Goal: Navigation & Orientation: Find specific page/section

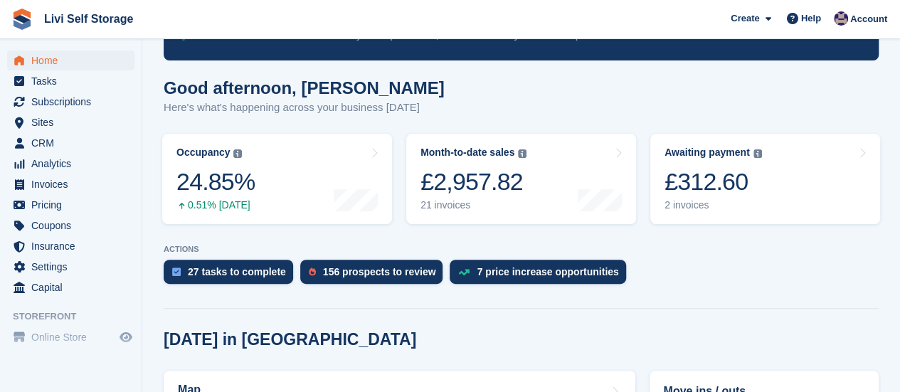
scroll to position [71, 0]
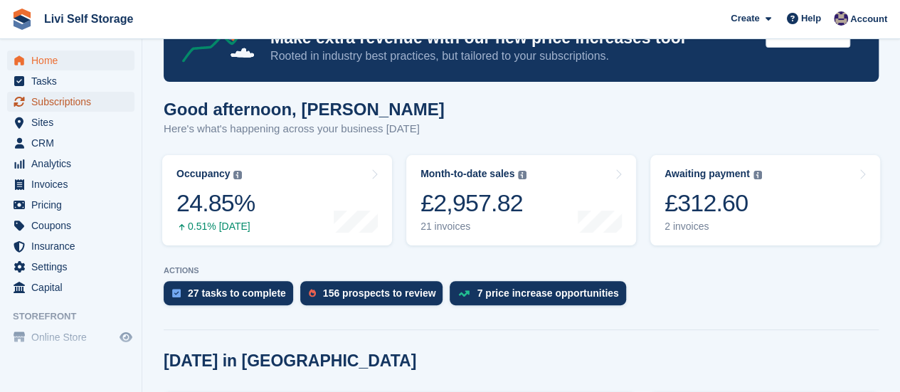
click at [70, 105] on span "Subscriptions" at bounding box center [73, 102] width 85 height 20
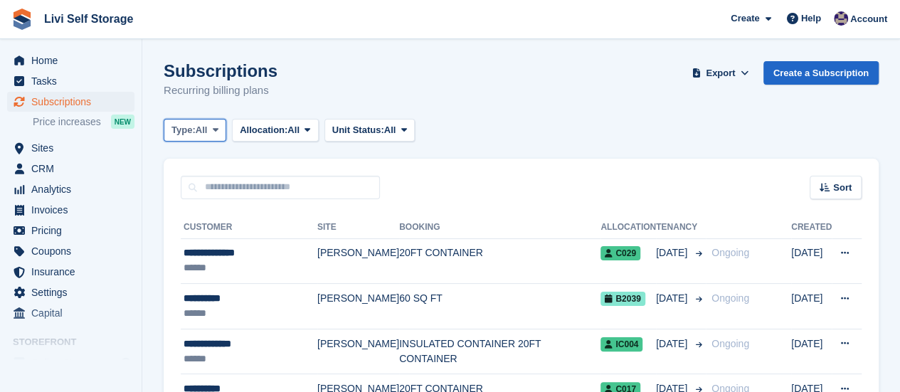
click at [216, 125] on icon at bounding box center [216, 129] width 6 height 9
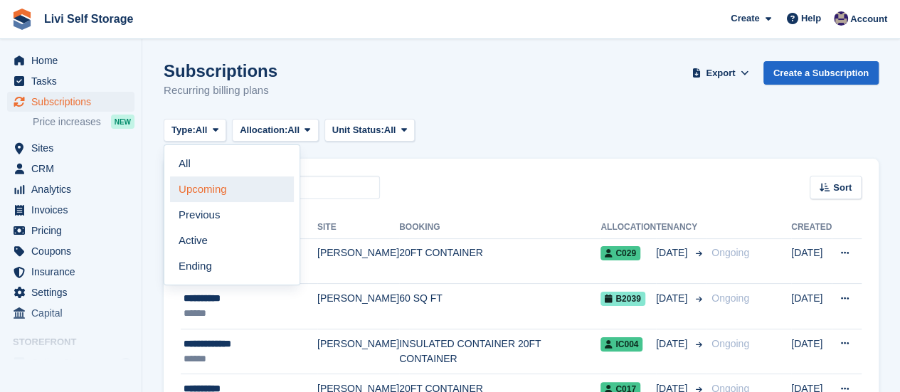
click at [204, 189] on link "Upcoming" at bounding box center [232, 189] width 124 height 26
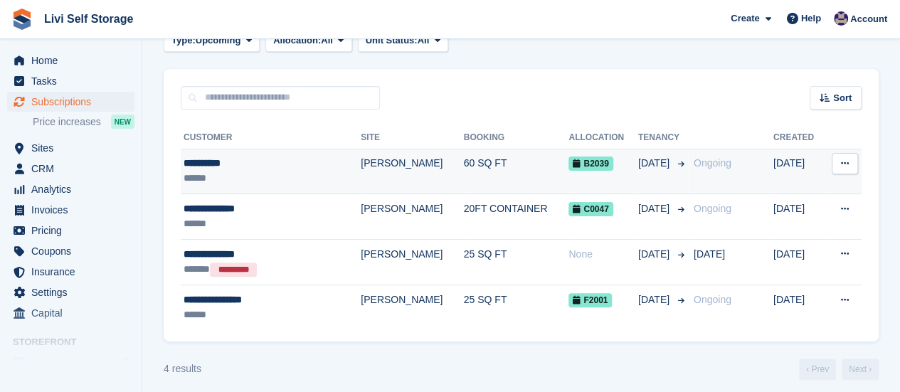
scroll to position [97, 0]
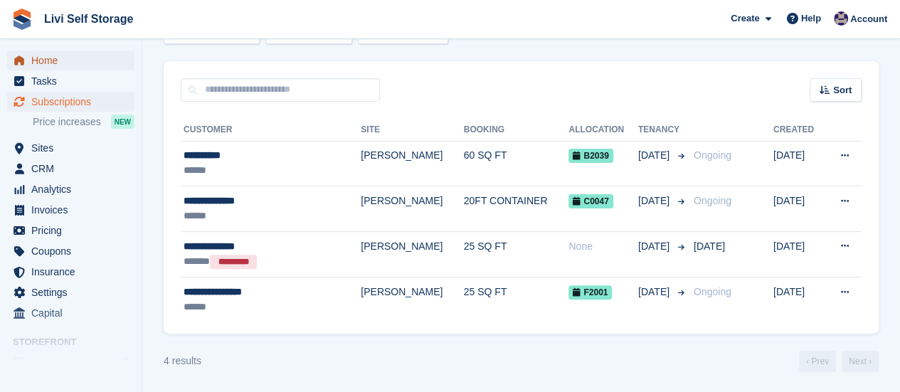
click at [58, 64] on span "Home" at bounding box center [73, 61] width 85 height 20
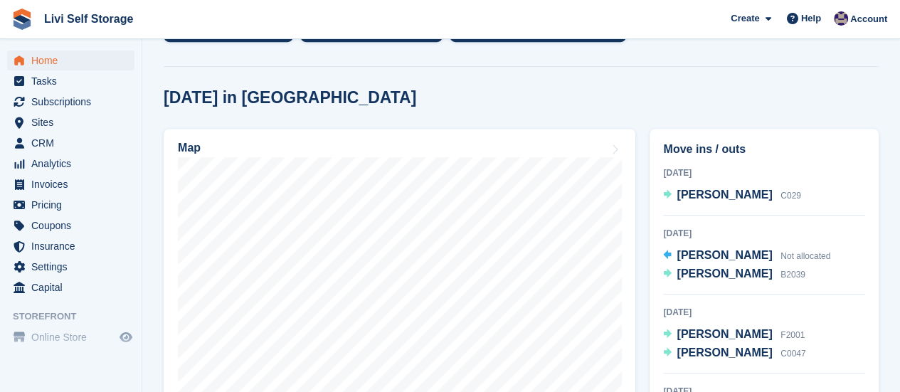
scroll to position [356, 0]
